Goal: Check status: Check status

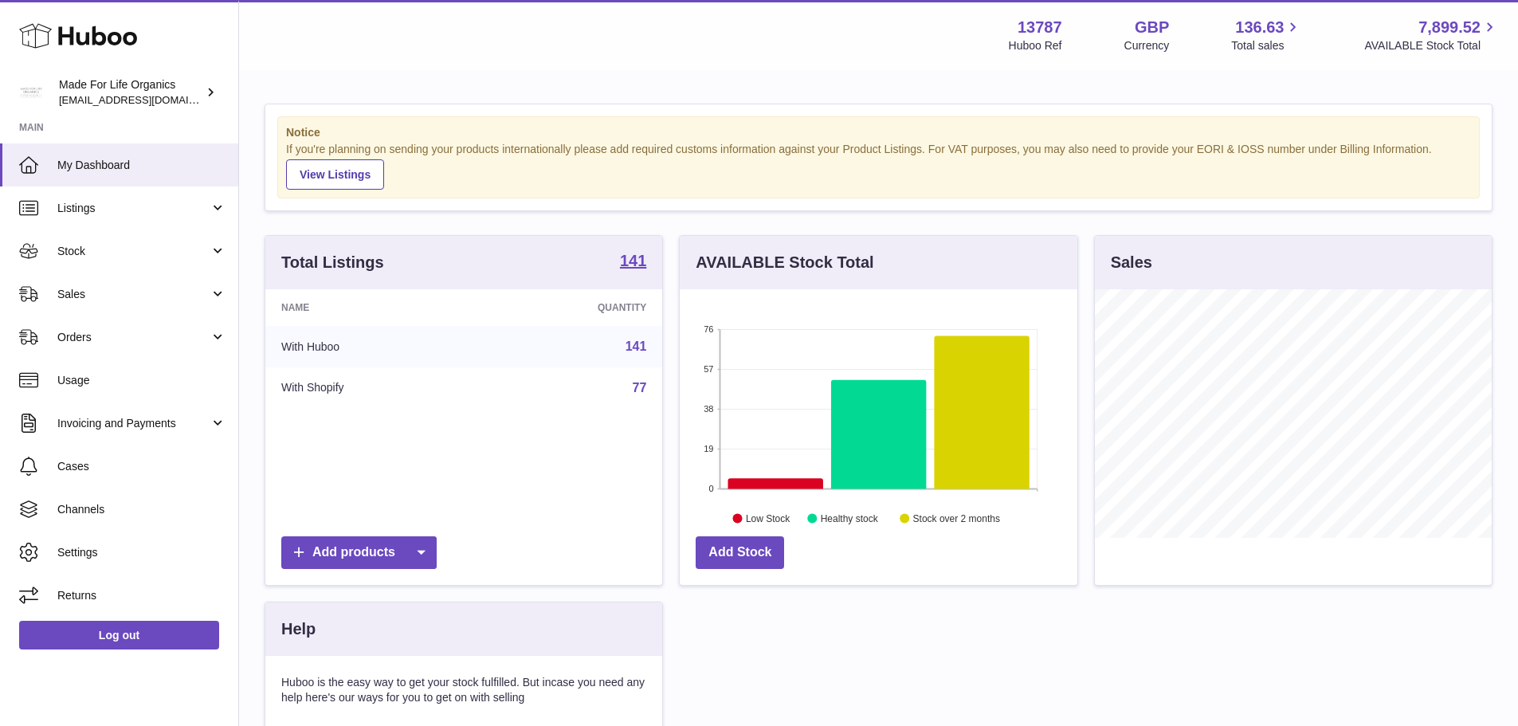
scroll to position [249, 398]
click at [127, 281] on link "Sales" at bounding box center [119, 293] width 238 height 43
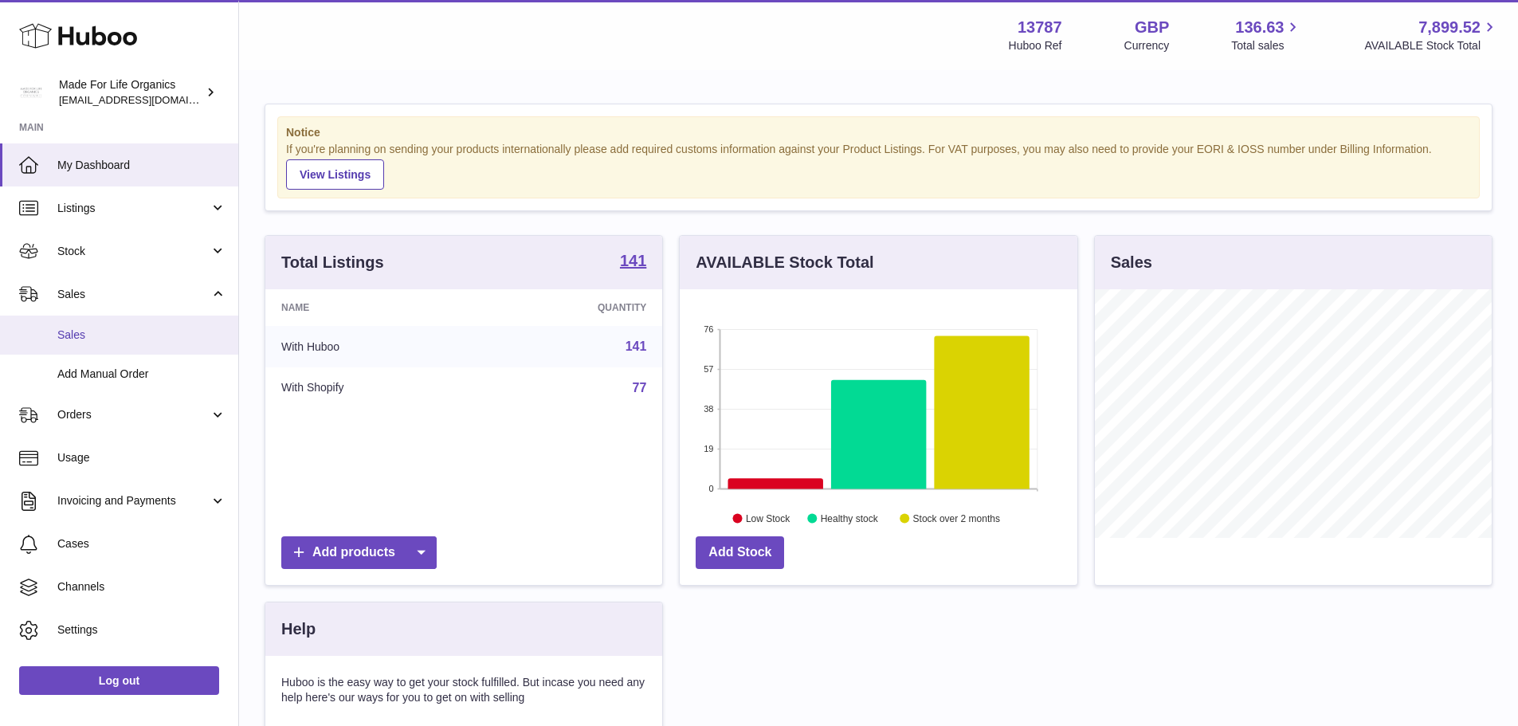
click at [124, 327] on span "Sales" at bounding box center [141, 334] width 169 height 15
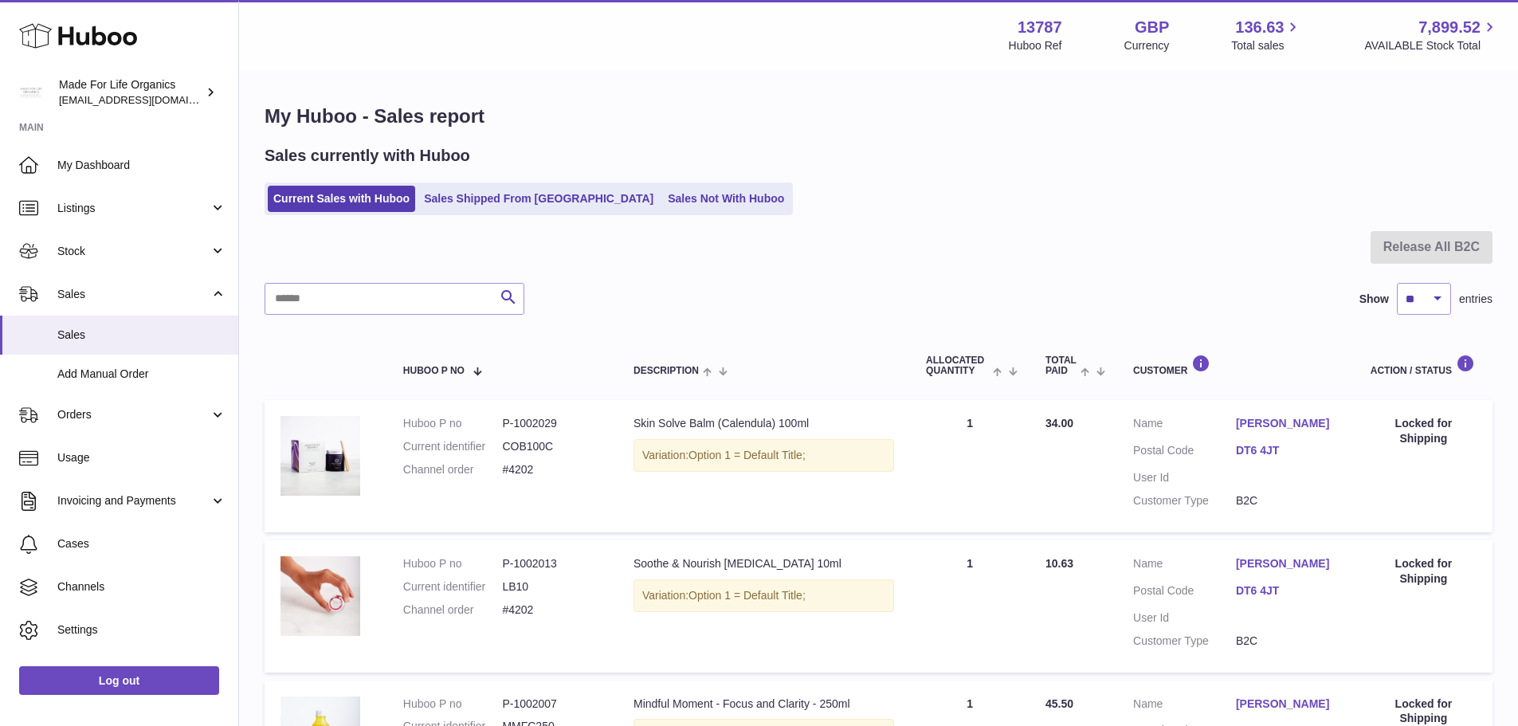
click at [458, 185] on ul "Current Sales with Huboo Sales Shipped From Huboo Sales Not With Huboo" at bounding box center [528, 198] width 528 height 33
click at [467, 192] on link "Sales Shipped From Huboo" at bounding box center [538, 199] width 241 height 26
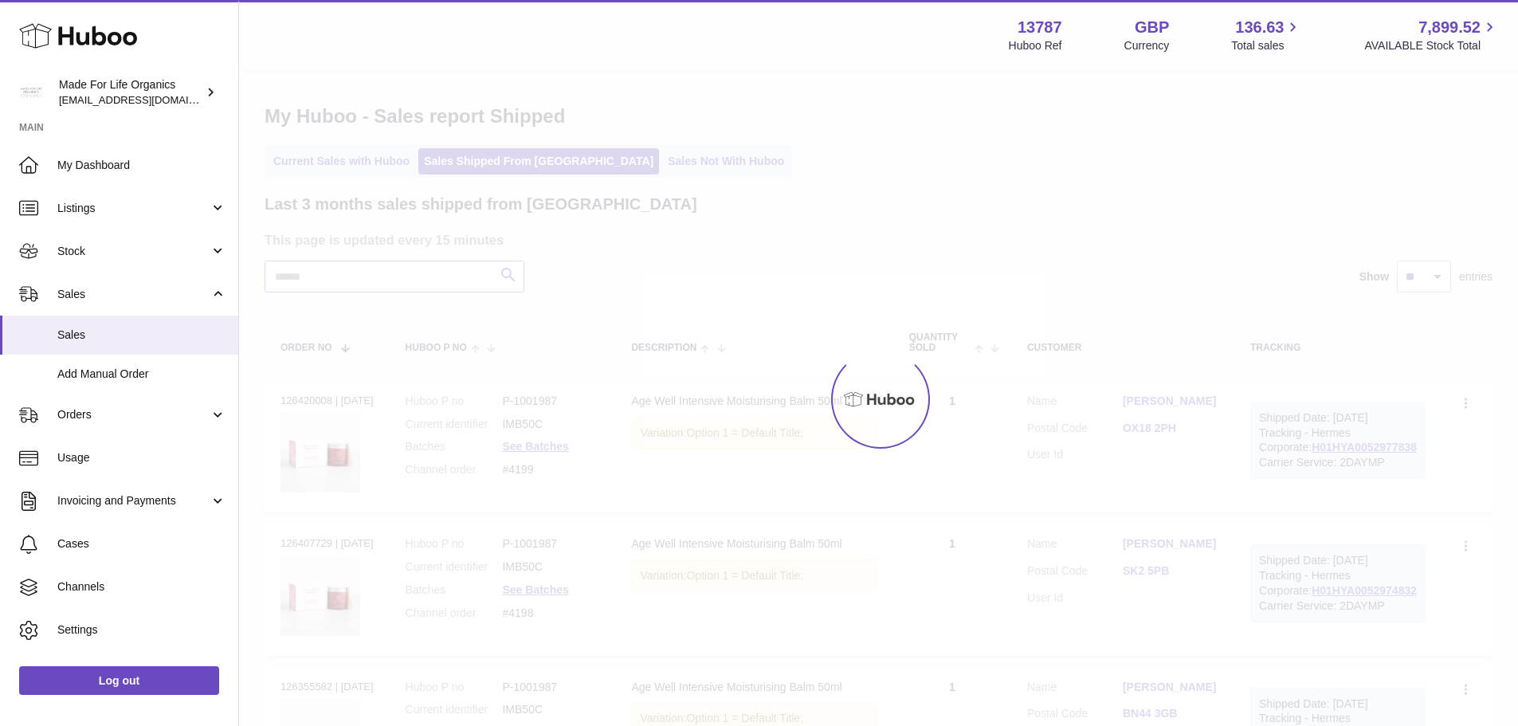
click at [401, 278] on input "text" at bounding box center [394, 276] width 260 height 32
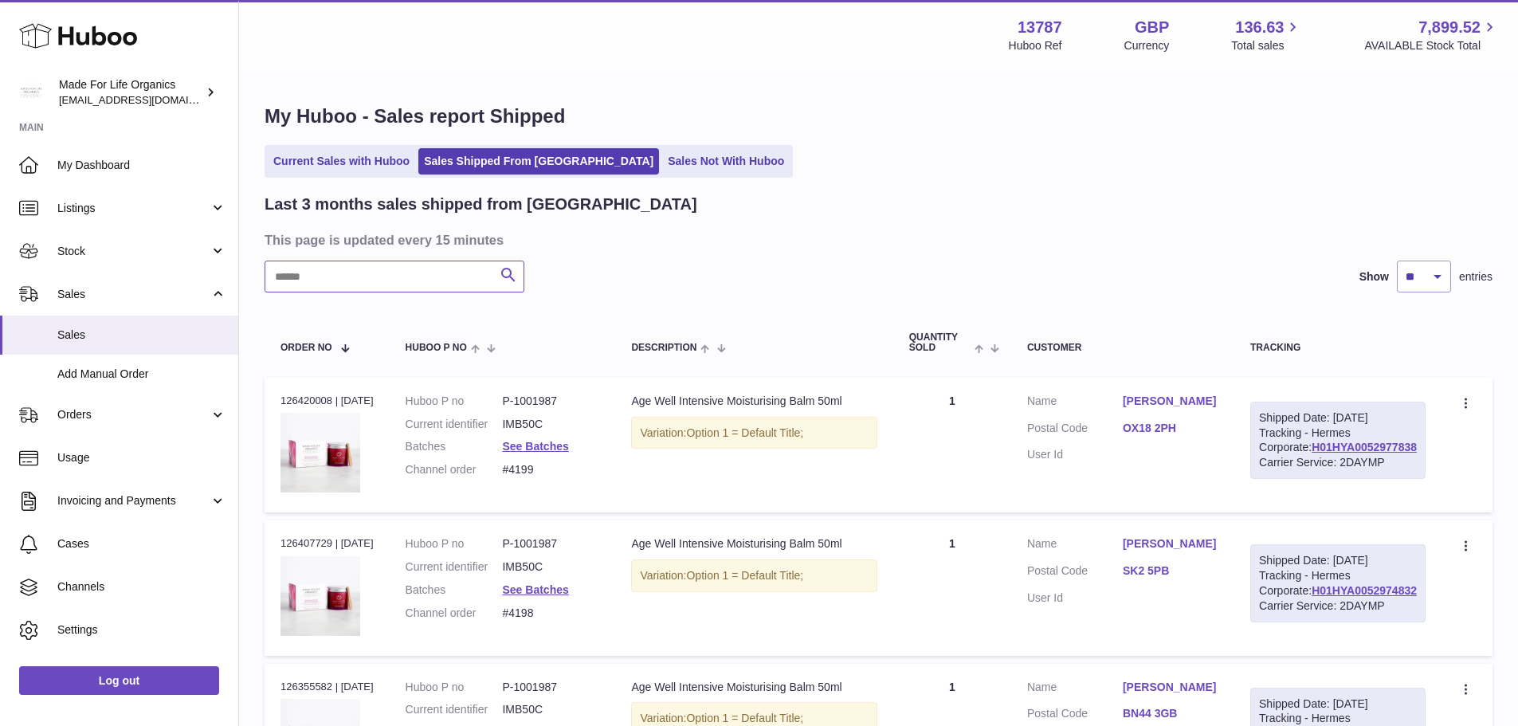
paste input "**********"
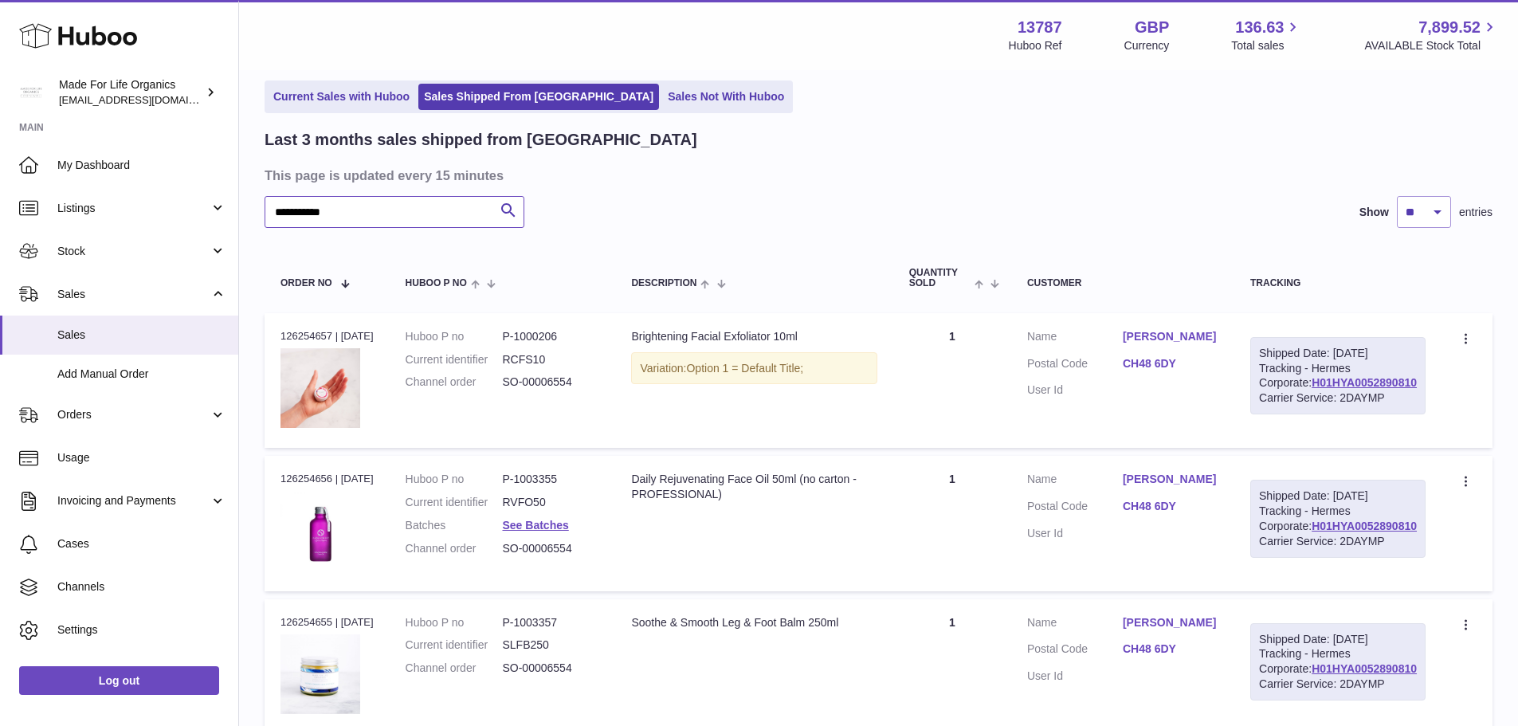
scroll to position [313, 0]
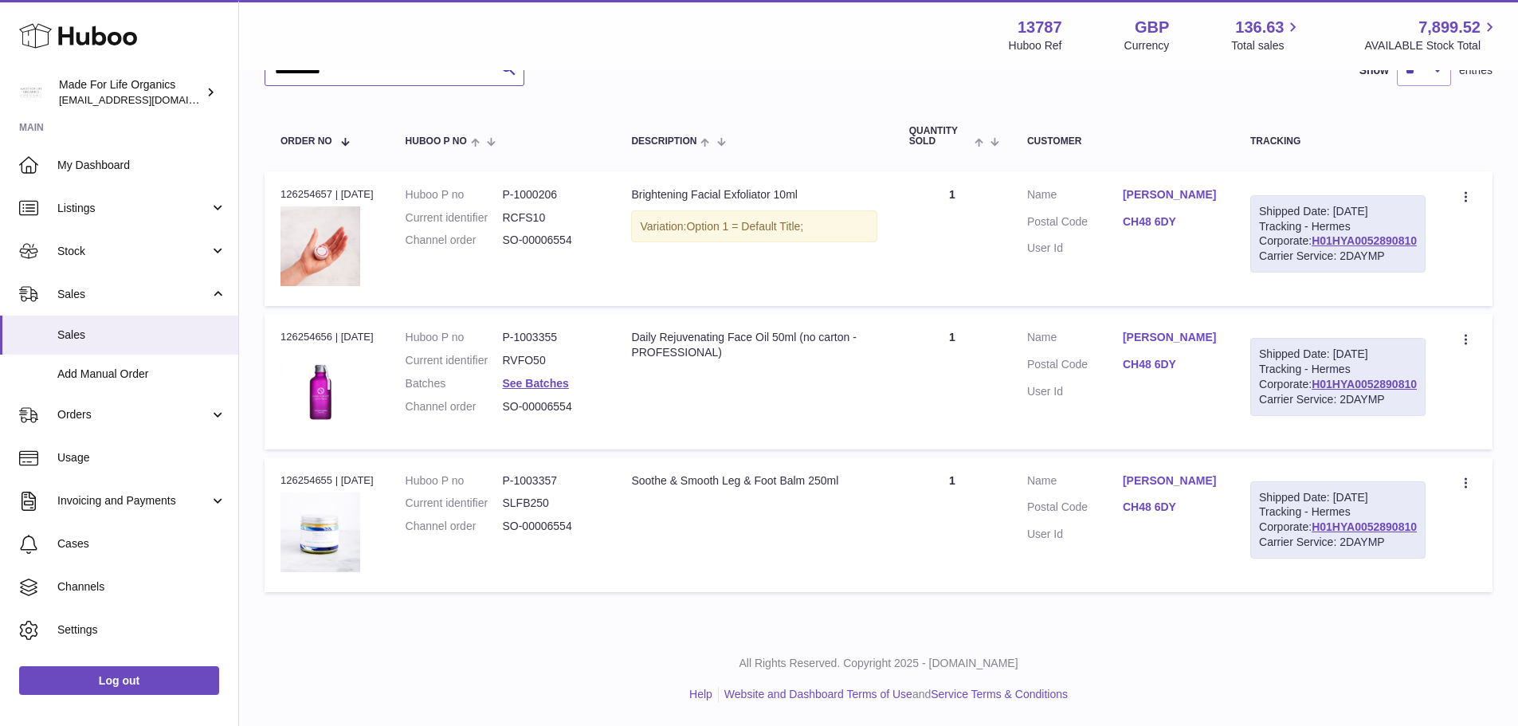
type input "**********"
click at [557, 330] on dd "P-1003355" at bounding box center [550, 337] width 97 height 15
copy dd "1003355"
